Goal: Task Accomplishment & Management: Complete application form

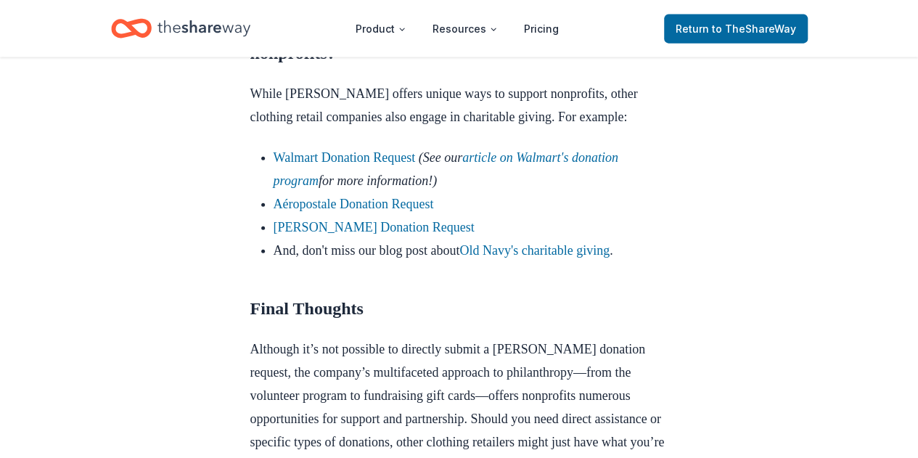
scroll to position [1669, 0]
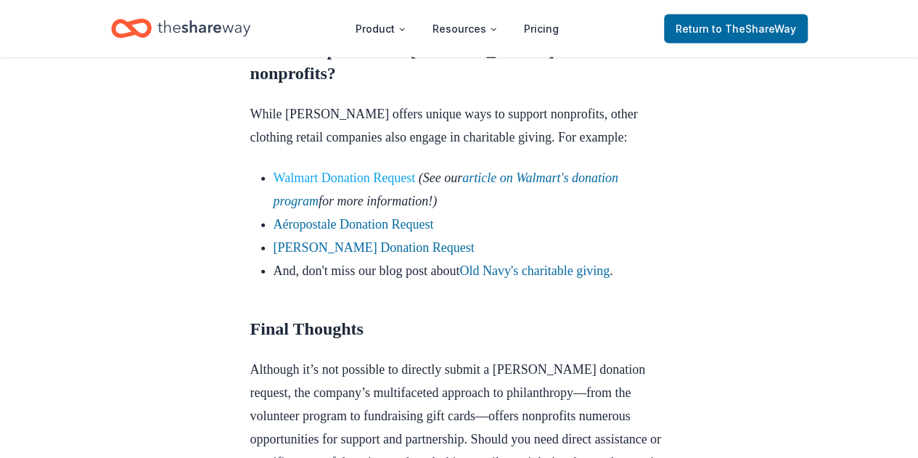
click at [318, 174] on link "Walmart Donation Request" at bounding box center [345, 177] width 142 height 15
click at [321, 181] on link "Walmart Donation Request" at bounding box center [345, 177] width 142 height 15
click at [373, 174] on link "Walmart Donation Request" at bounding box center [345, 177] width 142 height 15
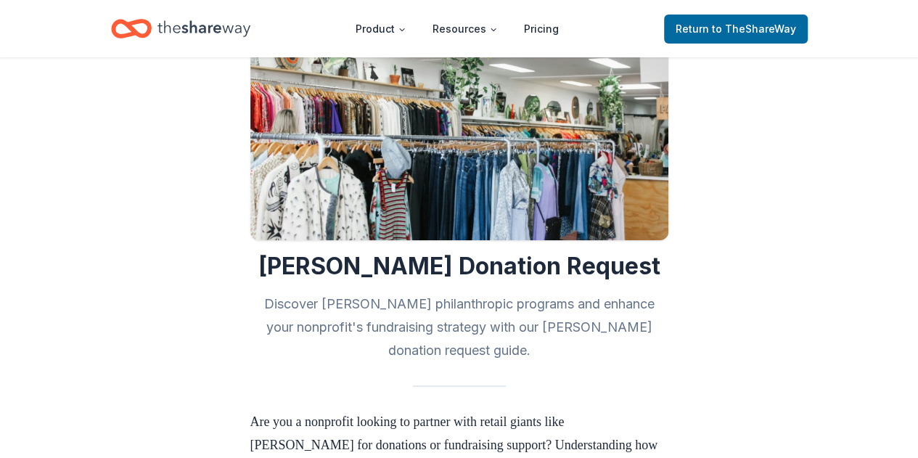
scroll to position [145, 0]
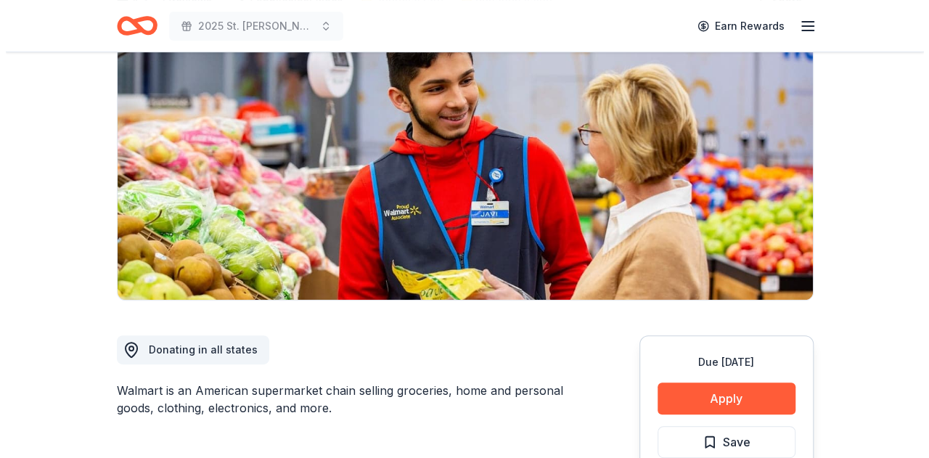
scroll to position [218, 0]
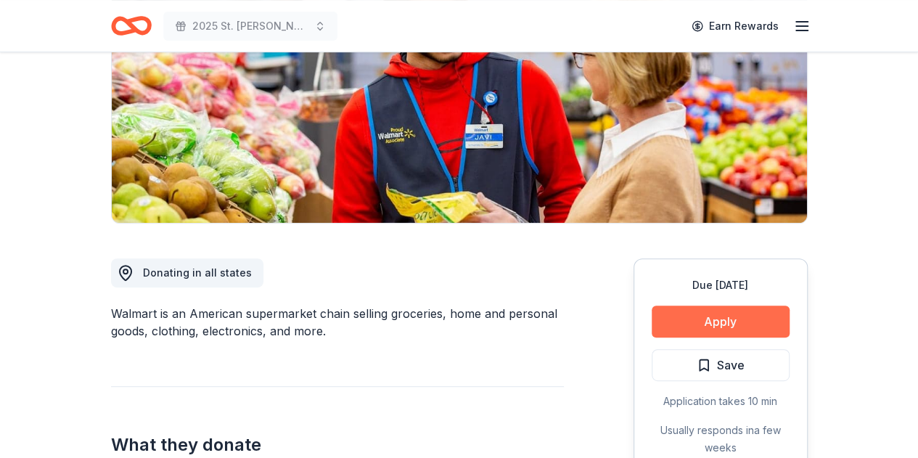
click at [725, 321] on button "Apply" at bounding box center [720, 321] width 138 height 32
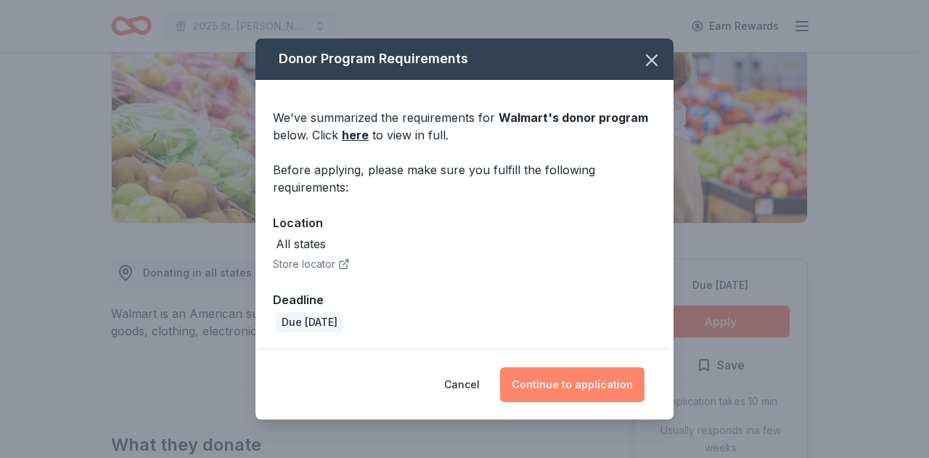
click at [614, 377] on button "Continue to application" at bounding box center [572, 384] width 144 height 35
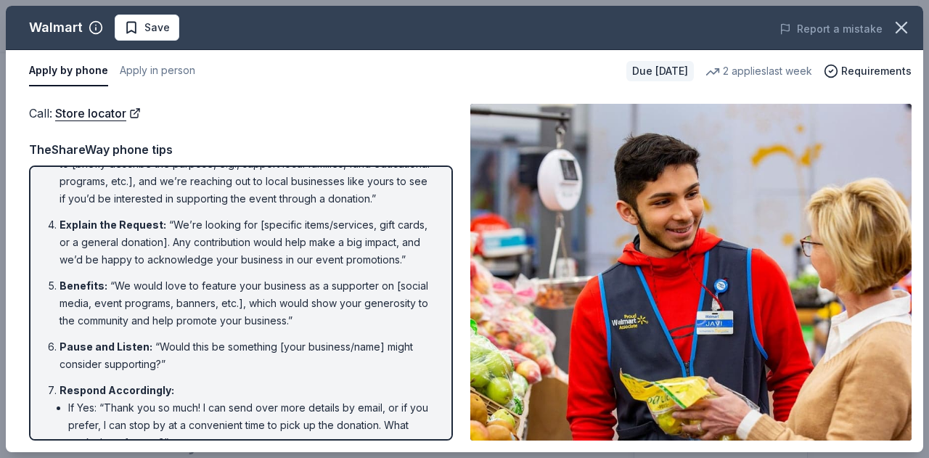
scroll to position [322, 0]
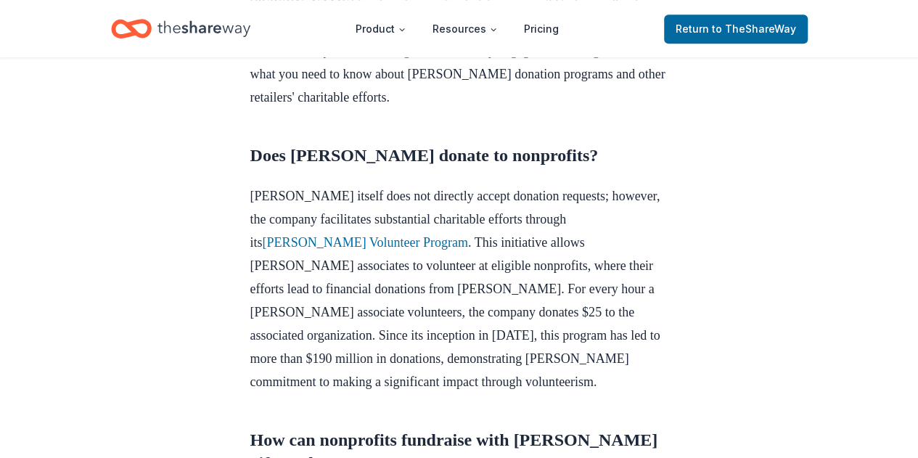
scroll to position [508, 0]
